Goal: Task Accomplishment & Management: Use online tool/utility

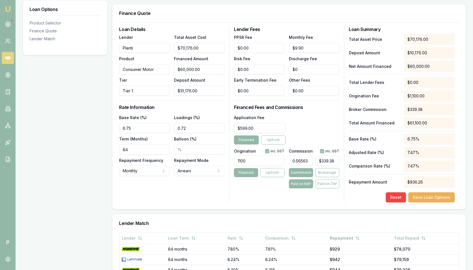
drag, startPoint x: 261, startPoint y: 216, endPoint x: 241, endPoint y: 217, distance: 19.2
click at [256, 217] on div "Lender Match" at bounding box center [289, 223] width 354 height 18
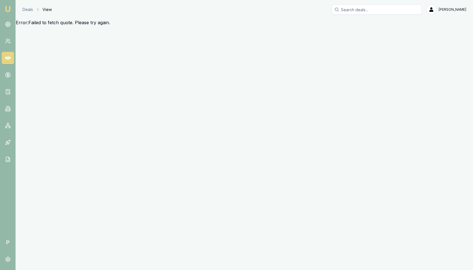
click at [9, 59] on icon at bounding box center [8, 57] width 6 height 3
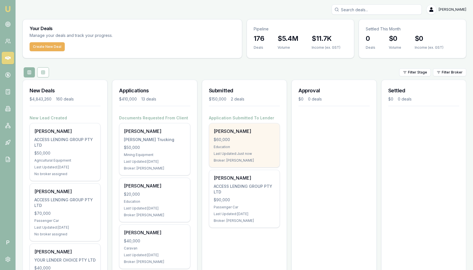
click at [236, 136] on div "Matt Test $60,000 Education Last Updated: Just now Broker: Matt Leeburn" at bounding box center [244, 145] width 70 height 44
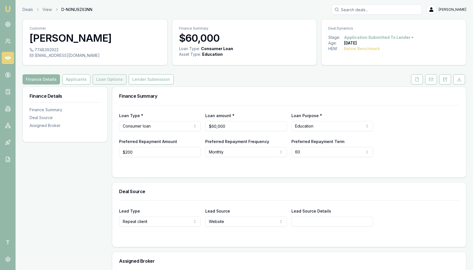
click at [114, 81] on button "Loan Options" at bounding box center [110, 79] width 34 height 10
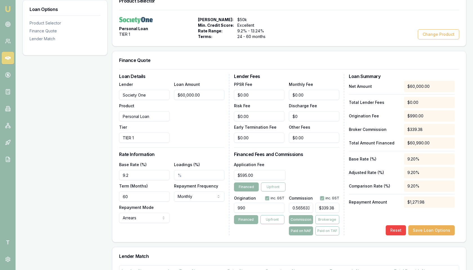
scroll to position [124, 0]
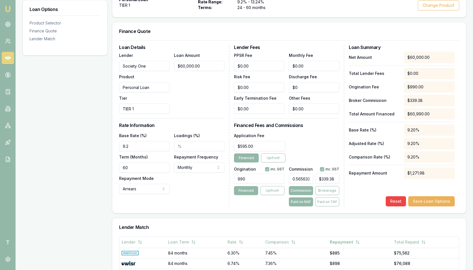
click at [309, 177] on input "0.5656333333333333" at bounding box center [301, 179] width 24 height 10
type input "1"
type input "$600.00"
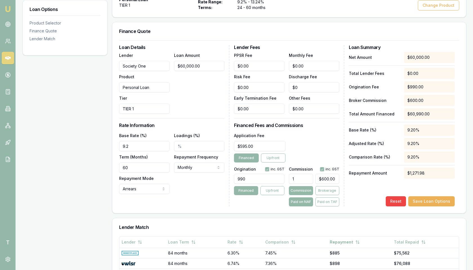
type input "1.00%"
click at [352, 185] on div "Net Amount $60,000.00 Total Lender Fees $0.00 Origination Fee $990.00 Broker Co…" at bounding box center [402, 129] width 106 height 155
click at [425, 200] on button "Save Loan Options" at bounding box center [432, 201] width 46 height 10
type input "600"
click at [331, 179] on input "600" at bounding box center [328, 179] width 24 height 10
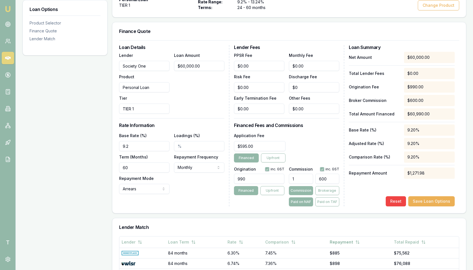
click at [331, 179] on input "600" at bounding box center [328, 179] width 24 height 10
type input "0.005"
type input "3"
type input "0.055"
type input "33"
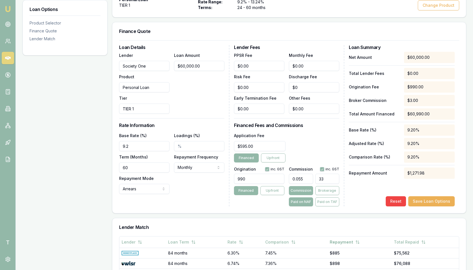
type input "0.565"
type input "339."
type input "0.5653333333333334"
type input "339.2"
type input "0.5654666666666667"
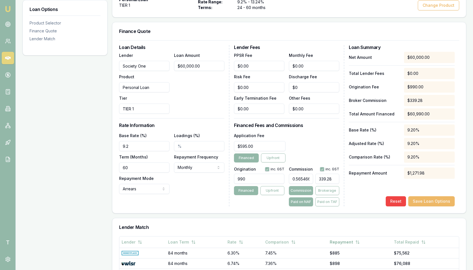
type input "$339.28"
click at [430, 200] on button "Save Loan Options" at bounding box center [432, 201] width 46 height 10
click at [365, 188] on div "Net Amount $60,000.00 Total Lender Fees $0.00 Origination Fee $990.00 Broker Co…" at bounding box center [402, 129] width 106 height 155
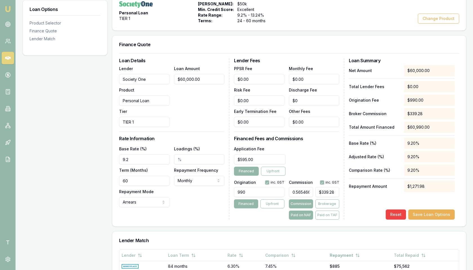
scroll to position [118, 0]
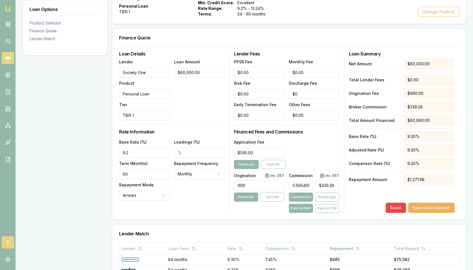
click at [9, 240] on span "T" at bounding box center [8, 242] width 12 height 12
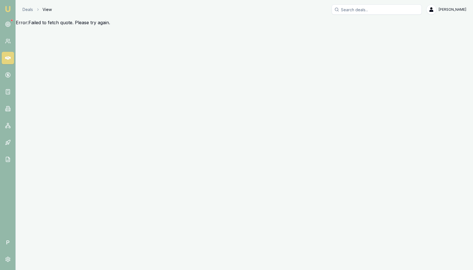
click at [6, 57] on icon at bounding box center [8, 58] width 6 height 6
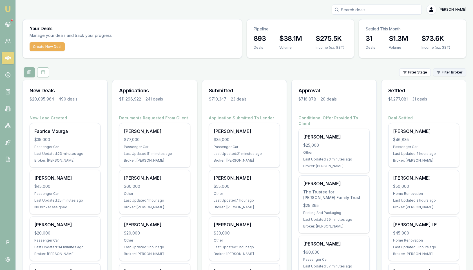
click at [448, 72] on html "Emu Broker P Matt Leeburn Toggle Menu Your Deals Manage your deals and track yo…" at bounding box center [236, 135] width 473 height 270
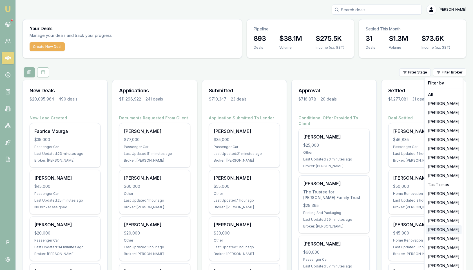
click at [445, 231] on div "[PERSON_NAME]" at bounding box center [444, 229] width 36 height 9
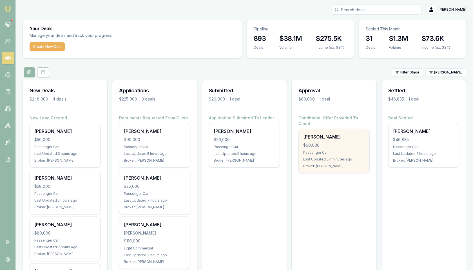
click at [331, 143] on div "$60,000" at bounding box center [333, 146] width 61 height 6
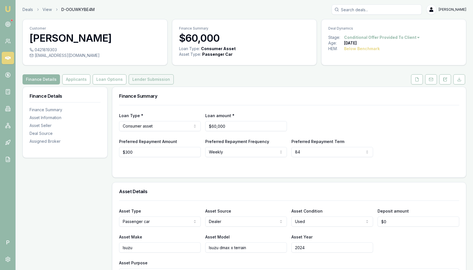
click at [139, 80] on button "Lender Submission" at bounding box center [151, 79] width 45 height 10
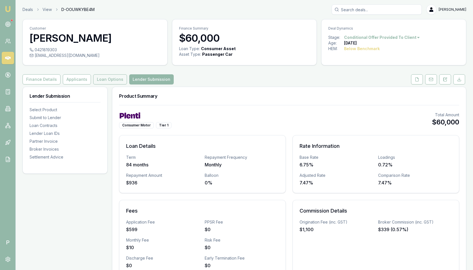
click at [116, 80] on button "Loan Options" at bounding box center [110, 79] width 34 height 10
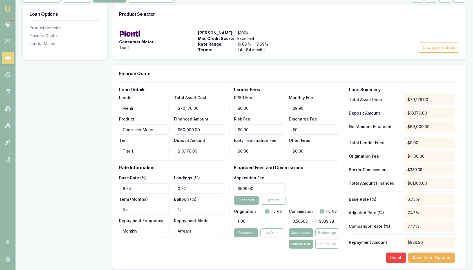
scroll to position [95, 0]
